Goal: Check status: Check status

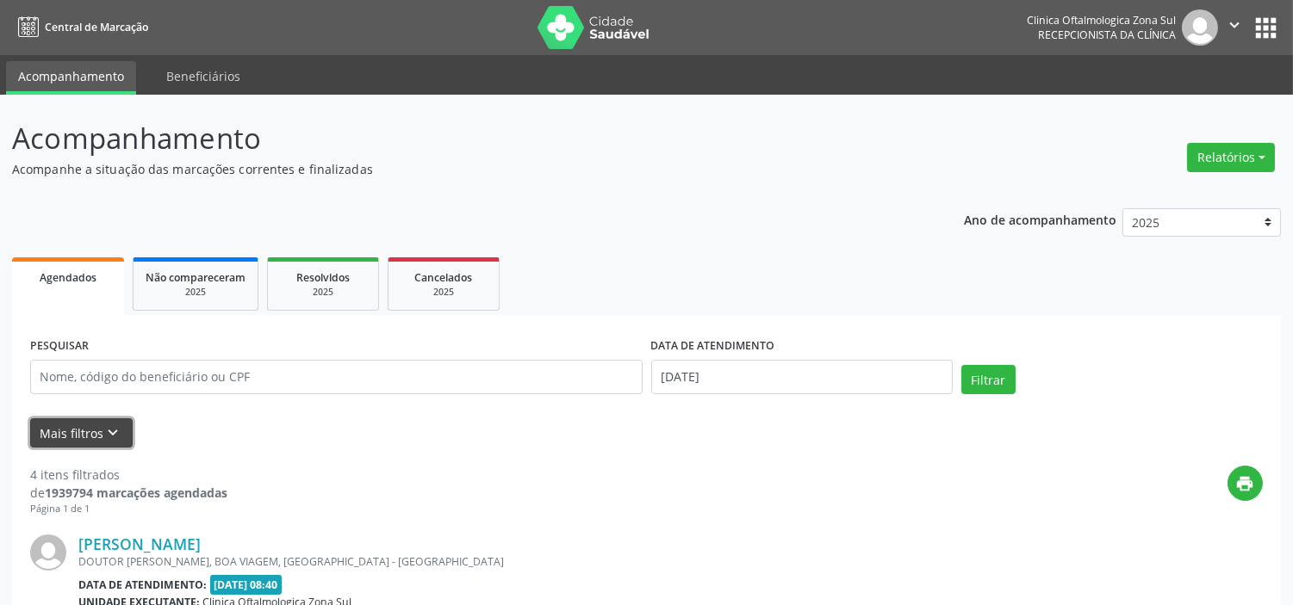
click at [81, 424] on button "Mais filtros keyboard_arrow_down" at bounding box center [81, 434] width 102 height 30
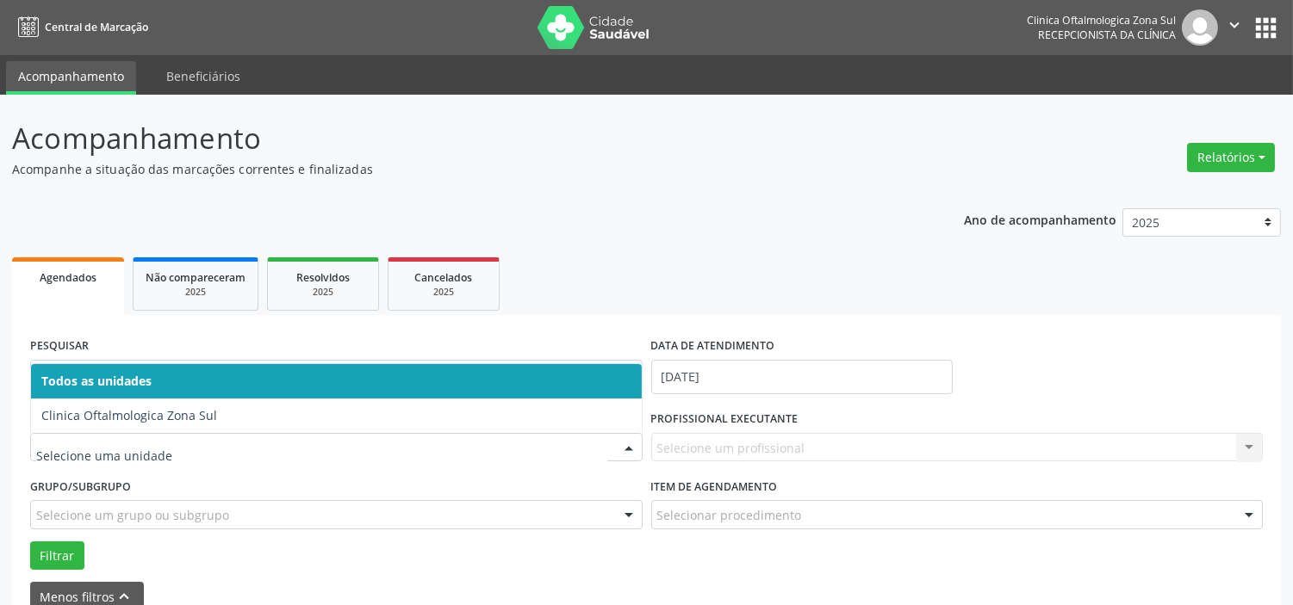
click at [217, 437] on div at bounding box center [336, 447] width 612 height 29
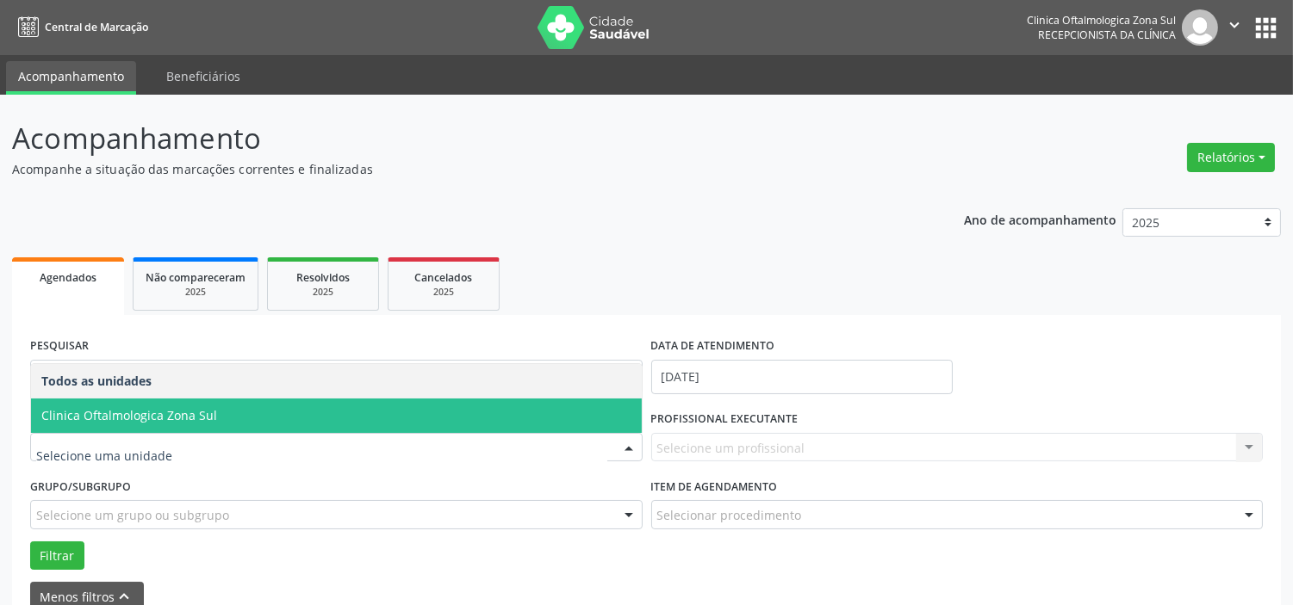
click at [217, 411] on span "Clinica Oftalmologica Zona Sul" at bounding box center [336, 416] width 611 height 34
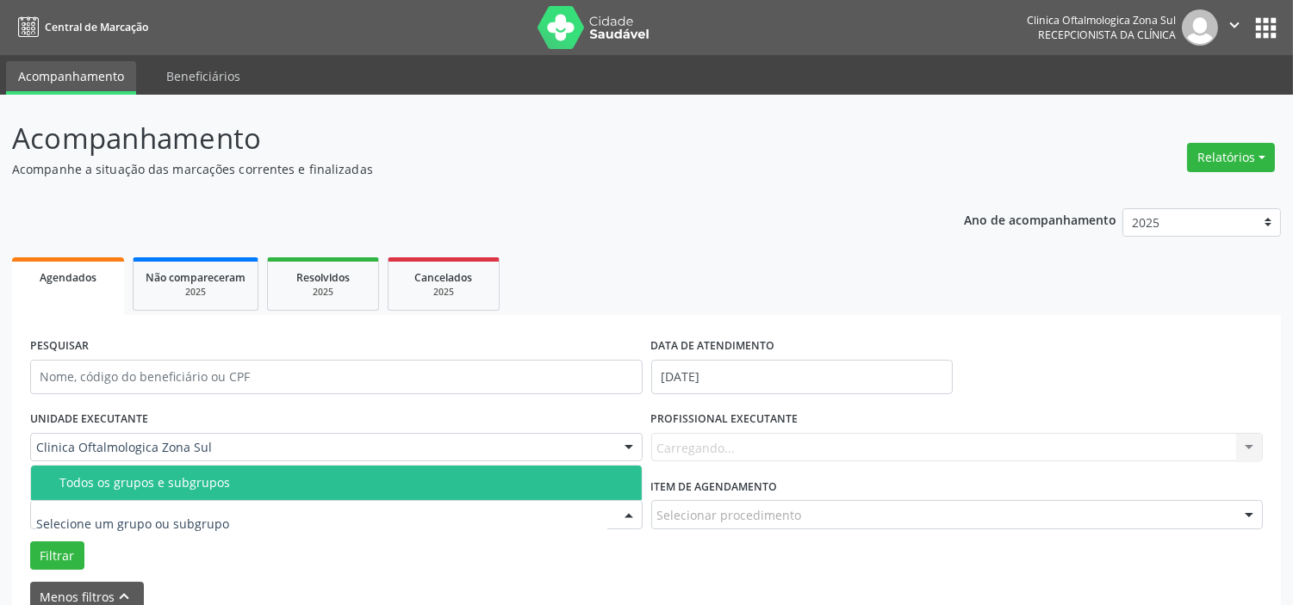
click at [211, 477] on div "Todos os grupos e subgrupos" at bounding box center [345, 483] width 572 height 14
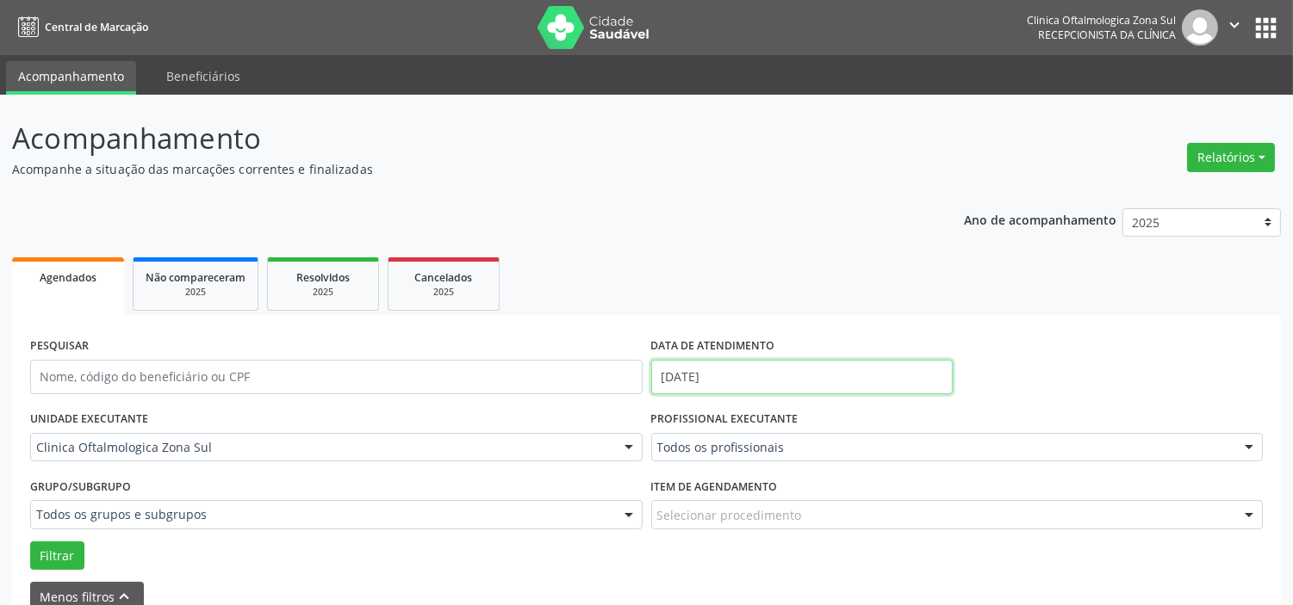
click at [798, 362] on input "[DATE]" at bounding box center [801, 377] width 301 height 34
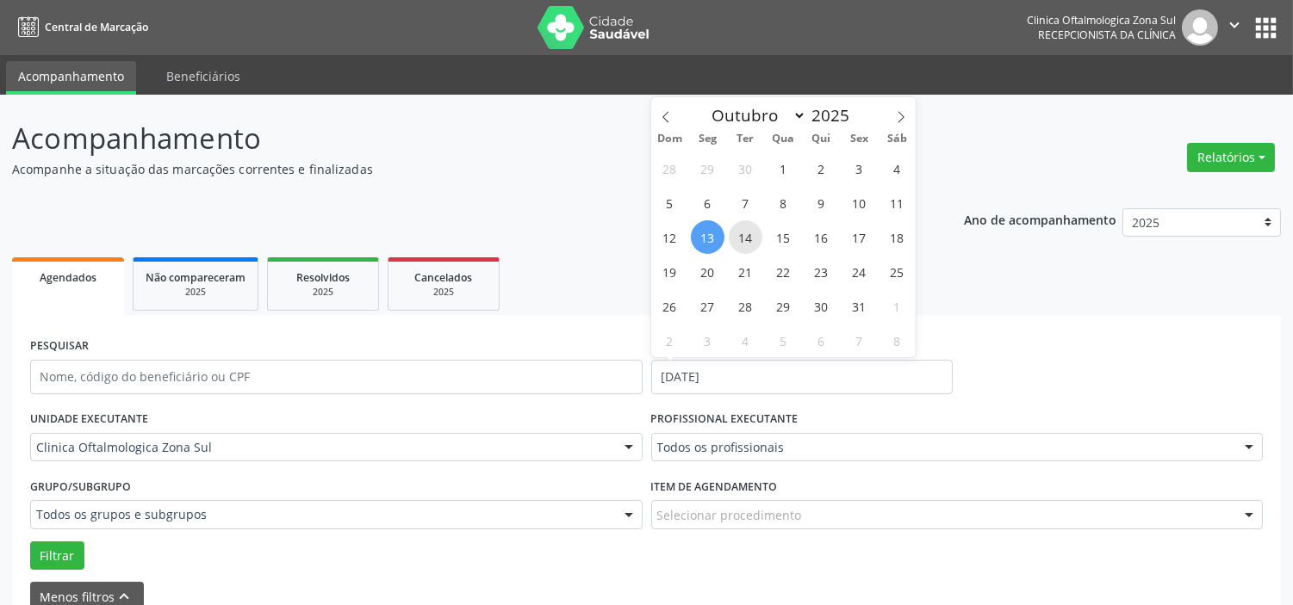
click at [753, 237] on span "14" at bounding box center [746, 237] width 34 height 34
type input "[DATE]"
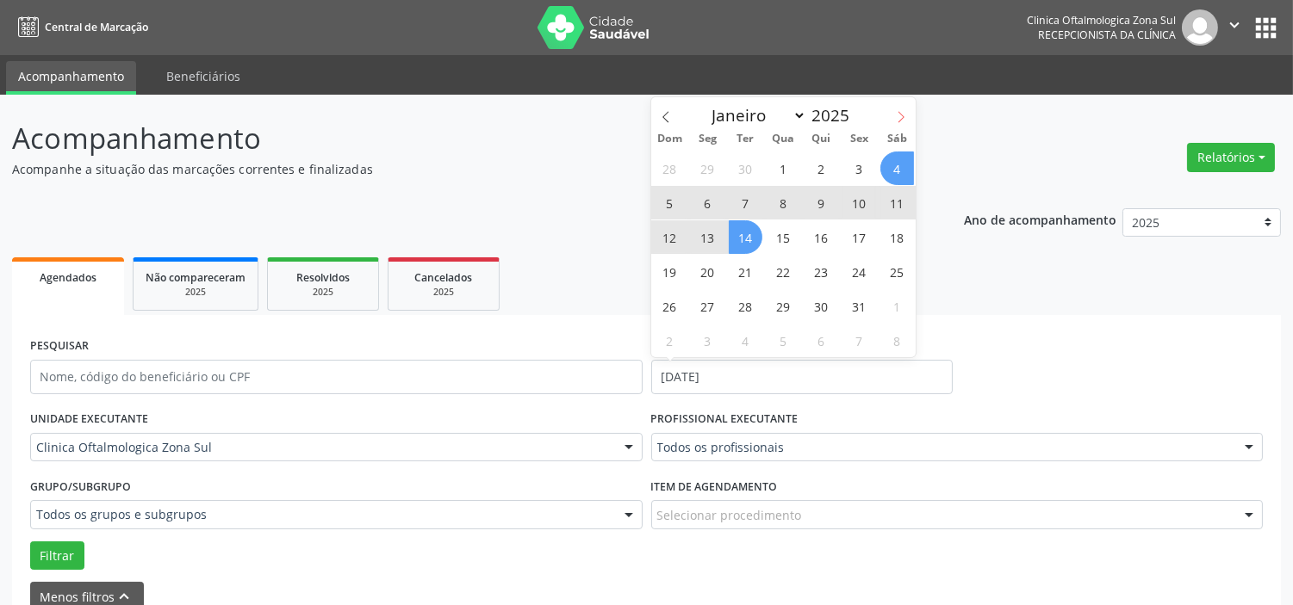
click at [907, 109] on span at bounding box center [900, 111] width 29 height 29
select select "10"
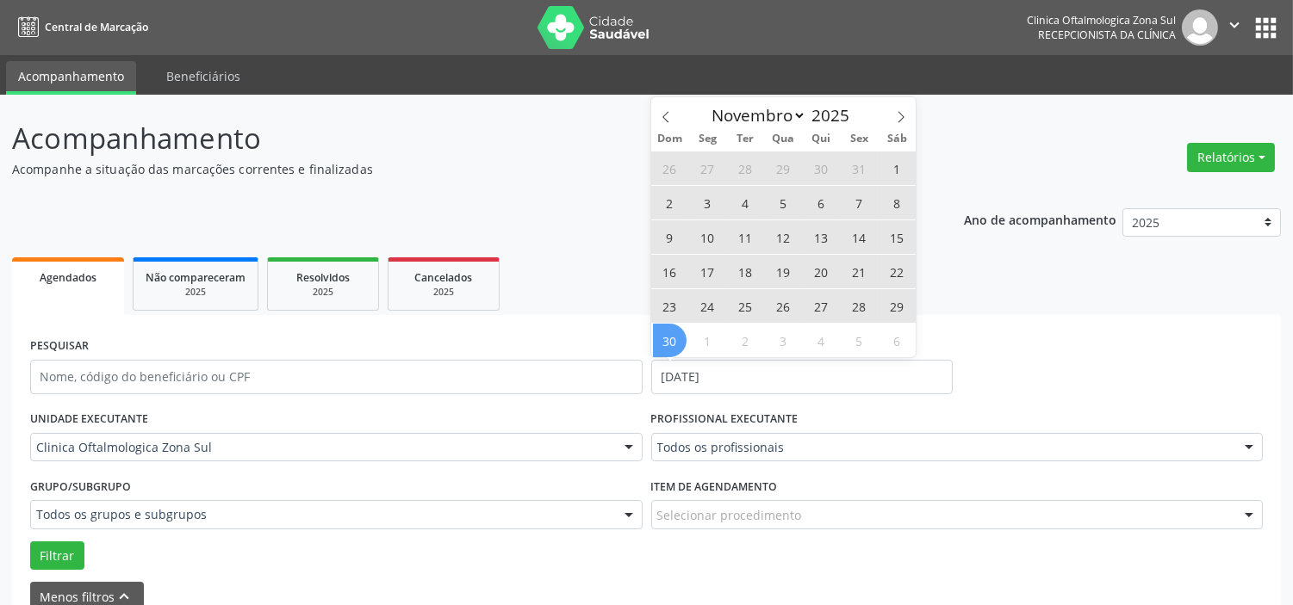
click at [669, 334] on span "30" at bounding box center [670, 341] width 34 height 34
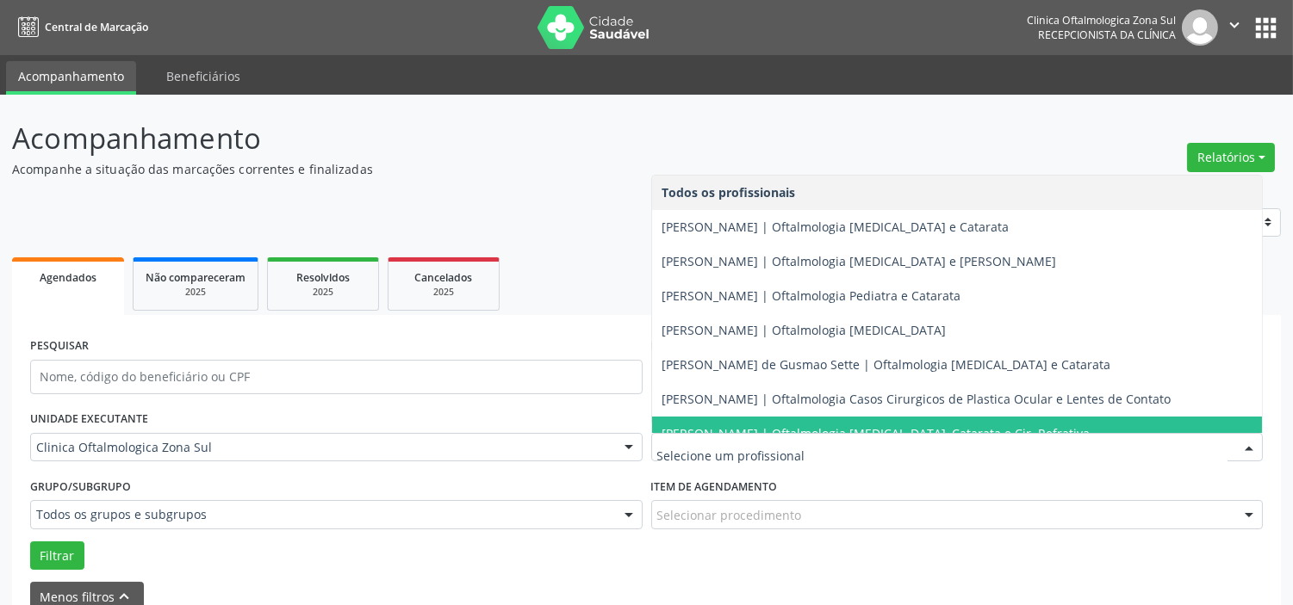
click at [726, 419] on span "[PERSON_NAME] | Oftalmologia [MEDICAL_DATA], Catarata e Cir. Refrativa" at bounding box center [957, 434] width 611 height 34
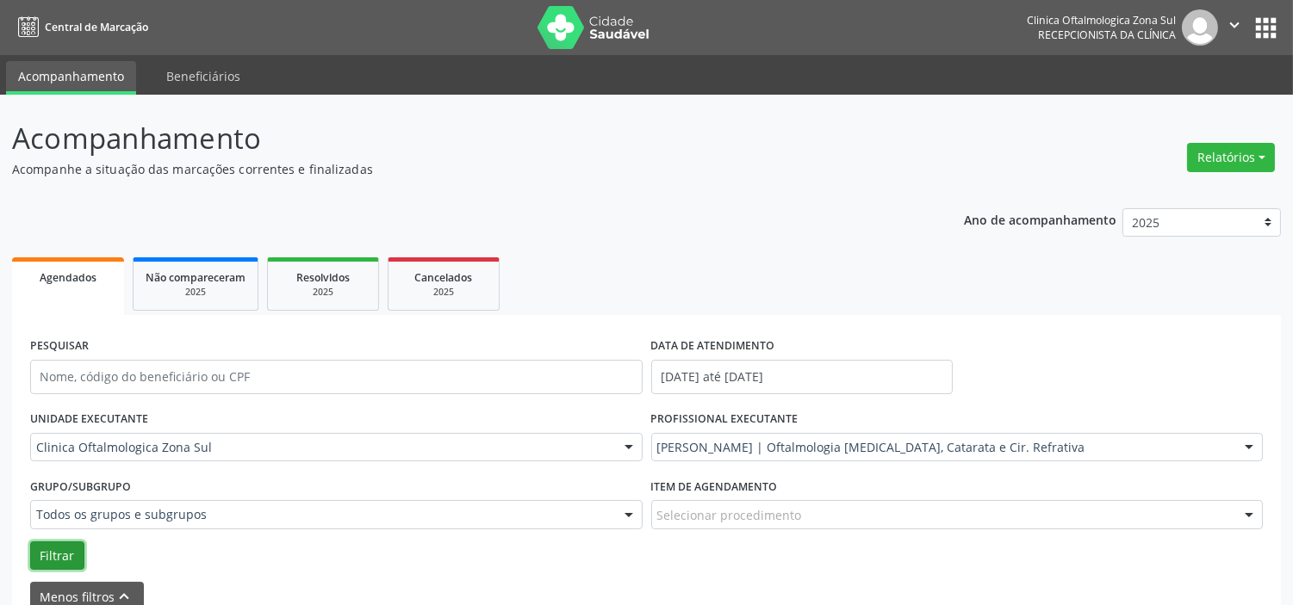
click at [72, 551] on button "Filtrar" at bounding box center [57, 556] width 54 height 29
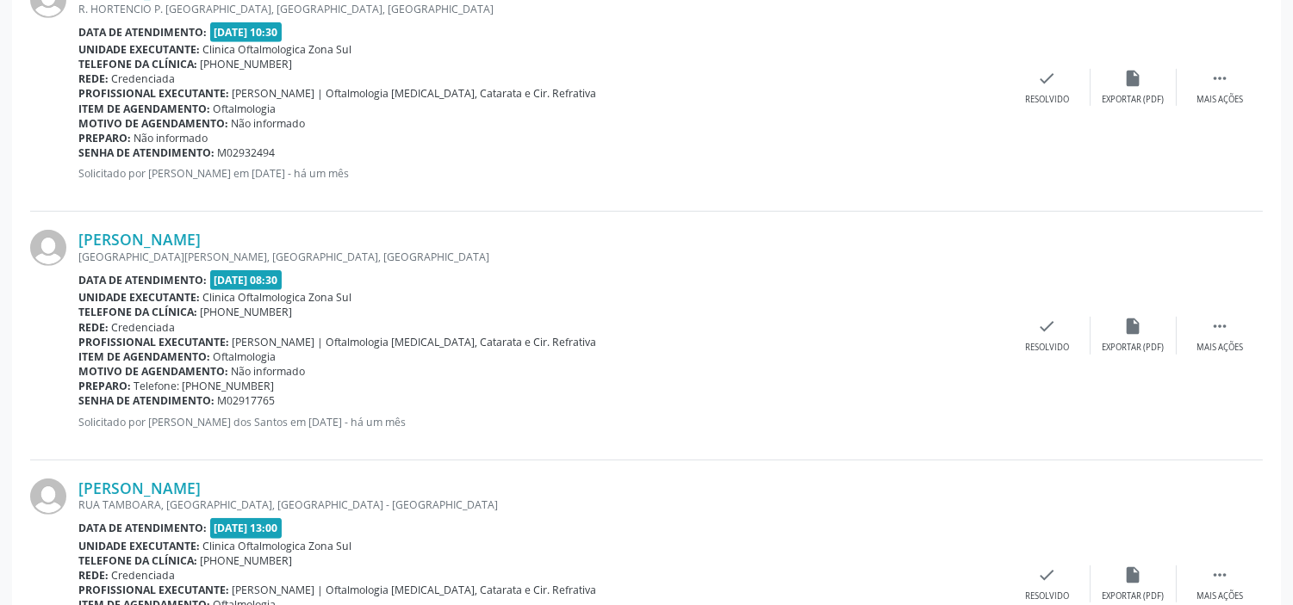
scroll to position [1818, 0]
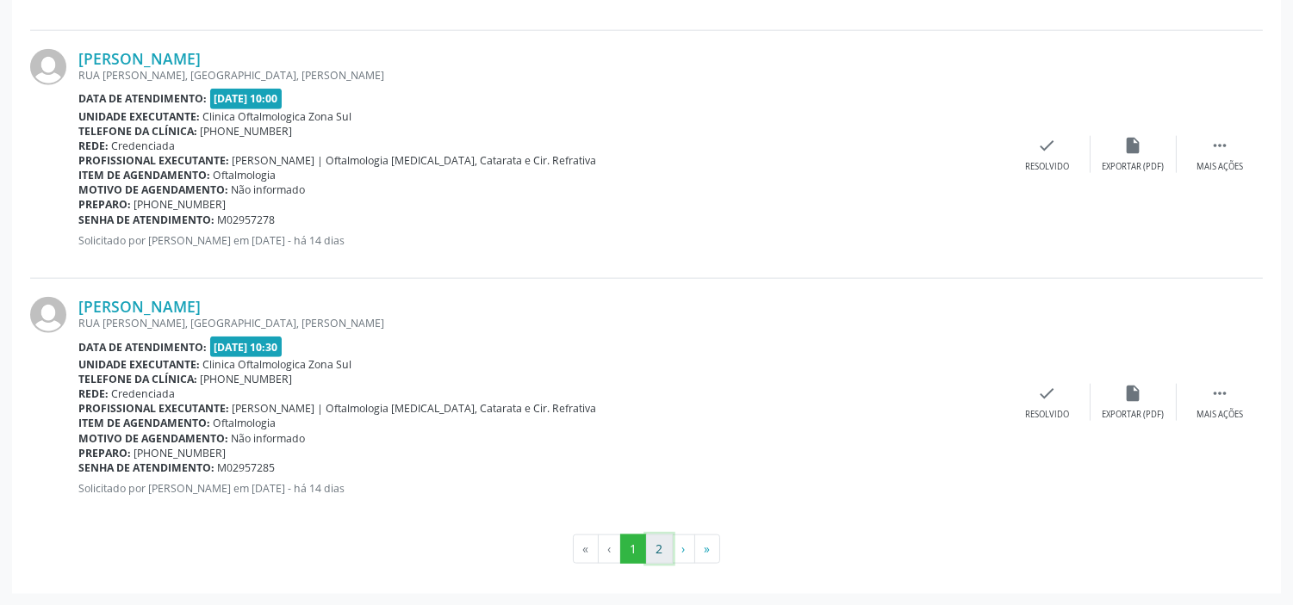
click at [658, 549] on button "2" at bounding box center [659, 549] width 27 height 29
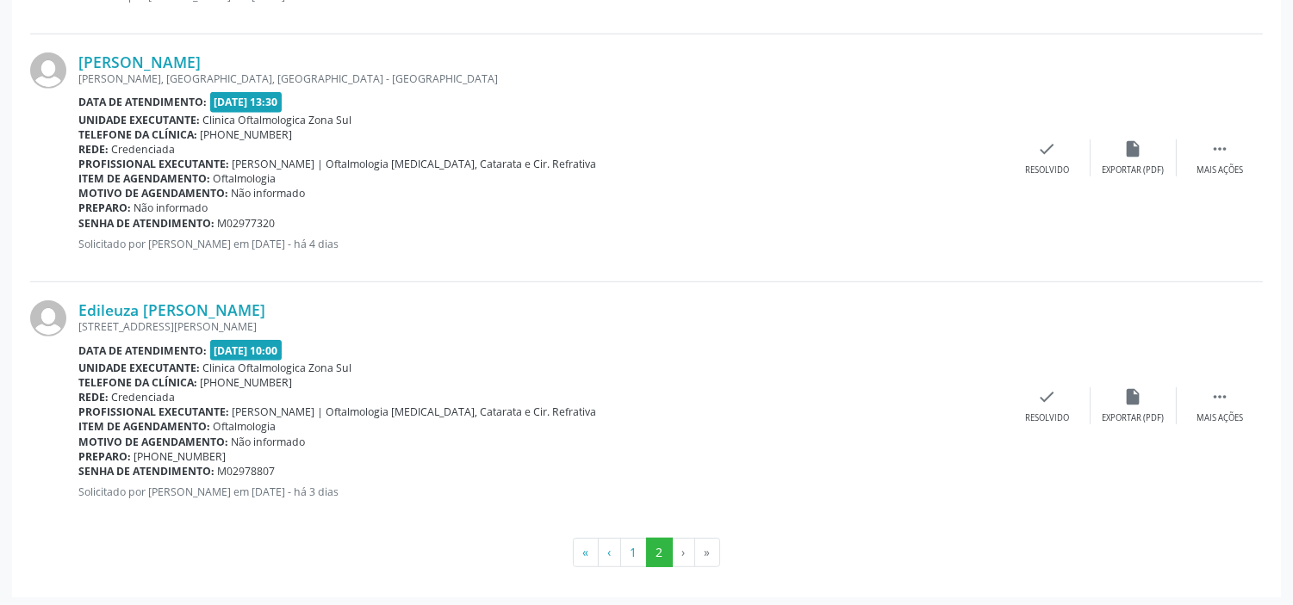
scroll to position [1890, 0]
click at [218, 313] on link "Edileuza [PERSON_NAME]" at bounding box center [171, 307] width 187 height 19
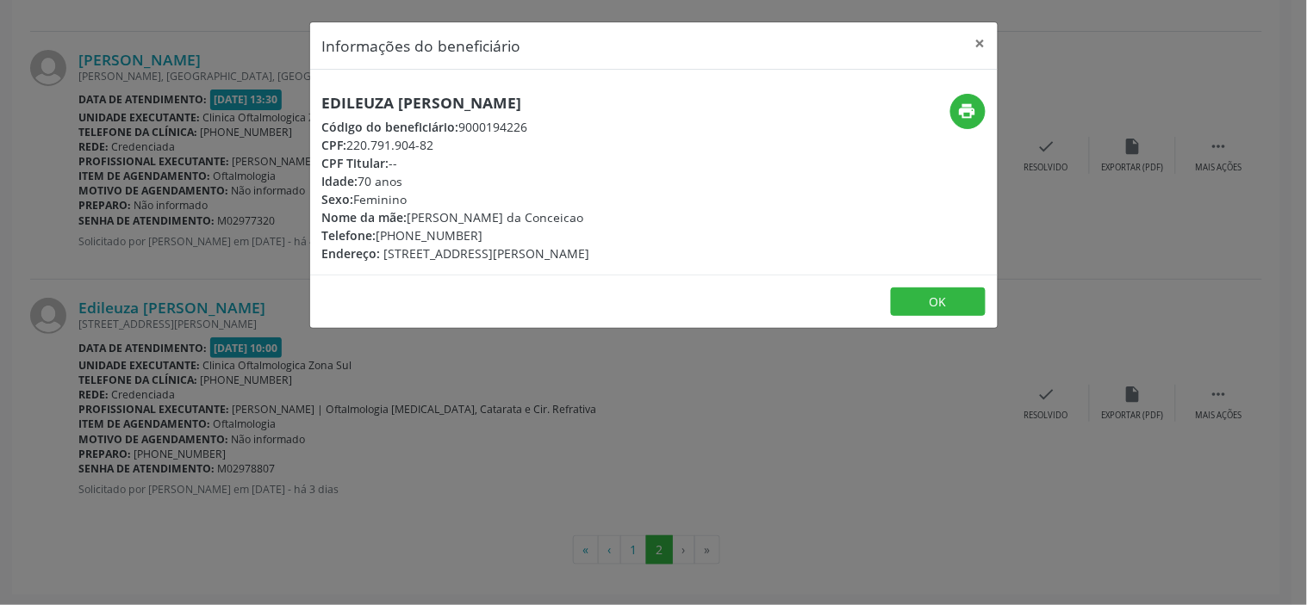
drag, startPoint x: 437, startPoint y: 144, endPoint x: 351, endPoint y: 151, distance: 85.5
click at [351, 151] on div "CPF: 220.791.904-82" at bounding box center [456, 145] width 268 height 18
copy div "220.791.904-82"
click at [345, 409] on div "Informações do beneficiário × Edileuza [PERSON_NAME] Código do beneficiário: 90…" at bounding box center [653, 302] width 1307 height 605
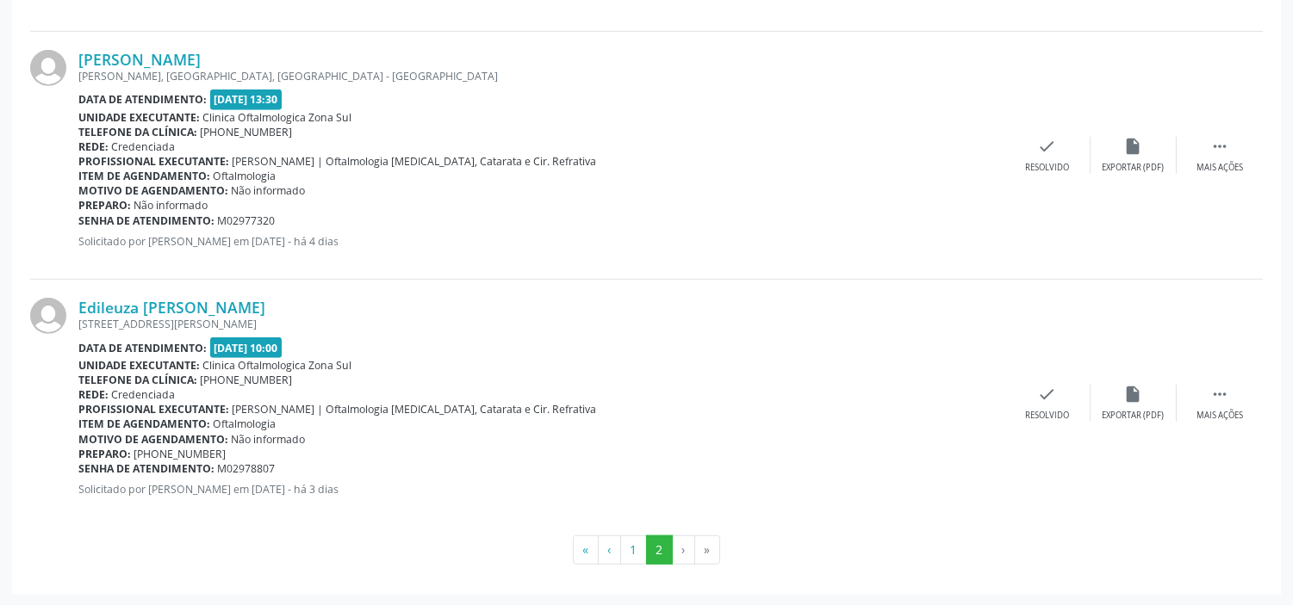
drag, startPoint x: 276, startPoint y: 469, endPoint x: 78, endPoint y: 460, distance: 197.4
click at [78, 462] on div "Senha de atendimento: M02978807" at bounding box center [541, 469] width 926 height 15
copy div "Senha de atendimento: M02978807"
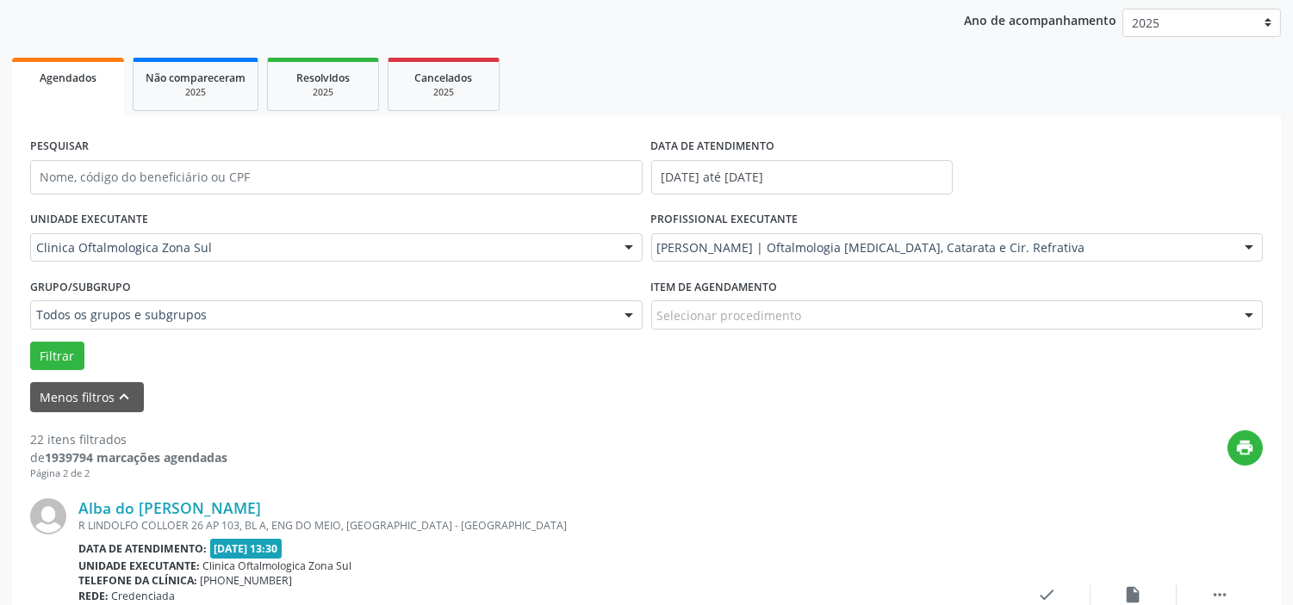
scroll to position [0, 0]
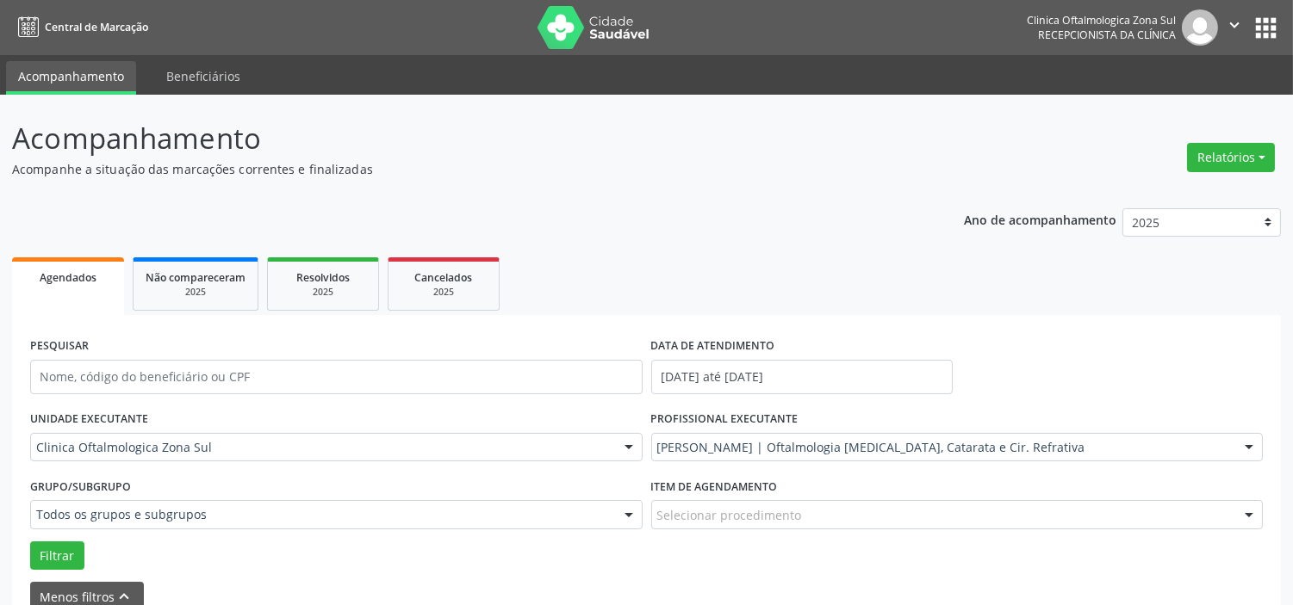
click at [1234, 18] on icon "" at bounding box center [1234, 25] width 19 height 19
click at [1164, 98] on link "Sair" at bounding box center [1190, 105] width 119 height 24
